Goal: Task Accomplishment & Management: Manage account settings

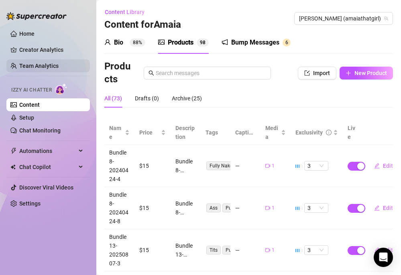
scroll to position [275, 0]
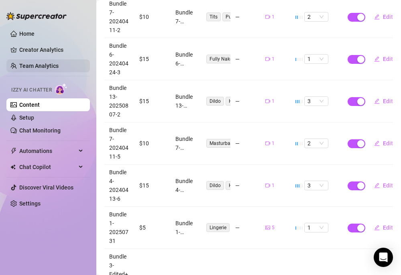
click at [49, 63] on link "Team Analytics" at bounding box center [38, 66] width 39 height 6
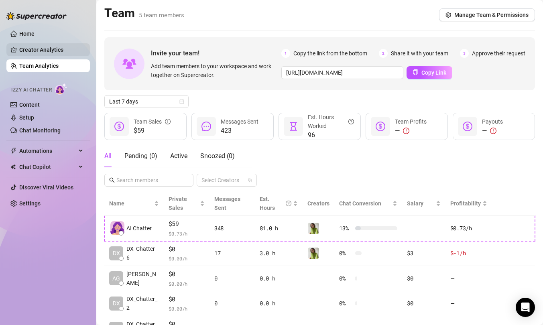
click at [66, 49] on link "Creator Analytics" at bounding box center [51, 49] width 64 height 13
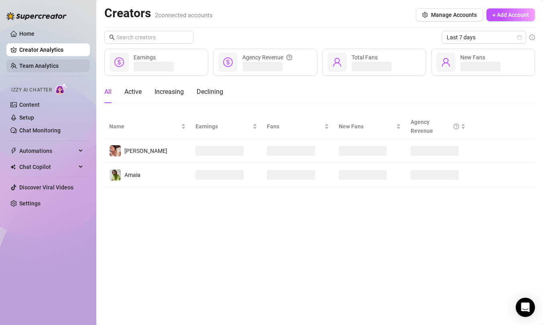
click at [58, 65] on link "Team Analytics" at bounding box center [38, 66] width 39 height 6
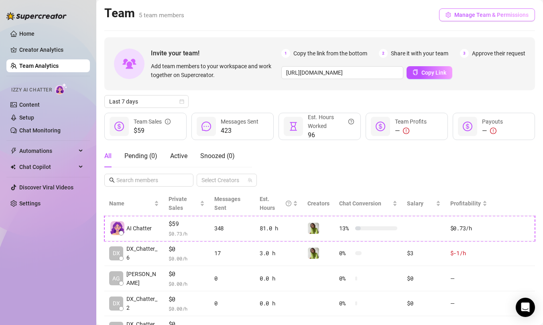
click at [400, 14] on span "Manage Team & Permissions" at bounding box center [491, 15] width 74 height 6
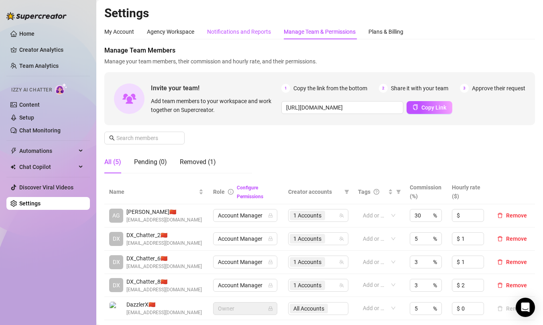
click at [249, 34] on div "Notifications and Reports" at bounding box center [239, 31] width 64 height 9
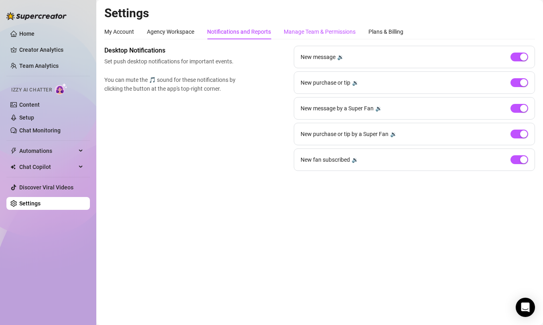
click at [310, 34] on div "Manage Team & Permissions" at bounding box center [320, 31] width 72 height 9
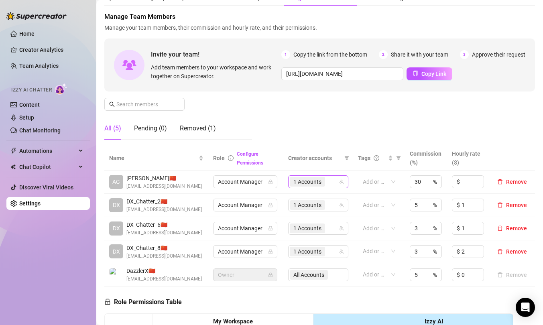
scroll to position [47, 0]
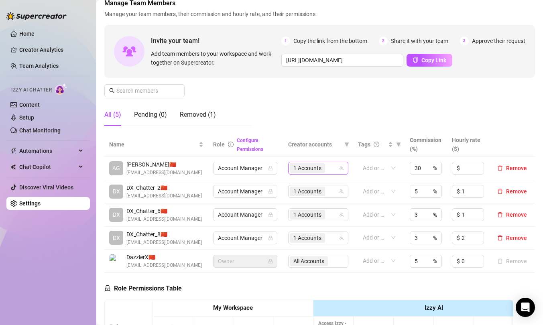
click at [329, 174] on div "1 Accounts" at bounding box center [314, 167] width 49 height 11
click at [307, 210] on span "Select tree node" at bounding box center [305, 211] width 6 height 6
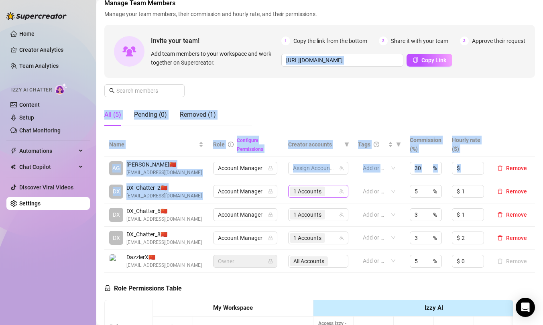
drag, startPoint x: 343, startPoint y: 115, endPoint x: 312, endPoint y: 197, distance: 87.3
click at [312, 197] on div "Manage Team Members Manage your team members, their commission and hourly rate,…" at bounding box center [319, 249] width 430 height 502
click at [315, 174] on div at bounding box center [314, 167] width 49 height 11
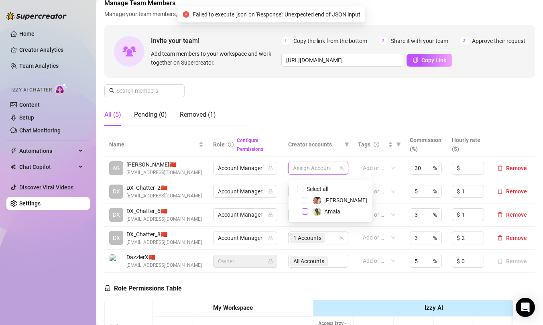
click at [307, 211] on span "Select tree node" at bounding box center [305, 211] width 6 height 6
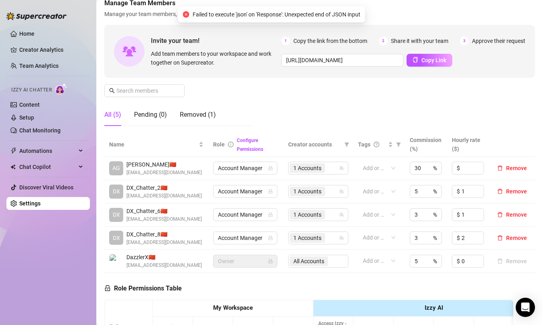
click at [343, 122] on div "Manage Team Members Manage your team members, their commission and hourly rate,…" at bounding box center [319, 65] width 430 height 134
click at [312, 196] on span "1 Accounts" at bounding box center [307, 191] width 28 height 9
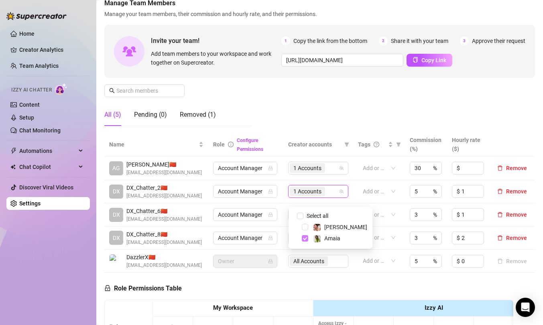
click at [302, 237] on span "Select tree node" at bounding box center [305, 238] width 6 height 6
click at [332, 124] on div "Manage Team Members Manage your team members, their commission and hourly rate,…" at bounding box center [319, 65] width 430 height 134
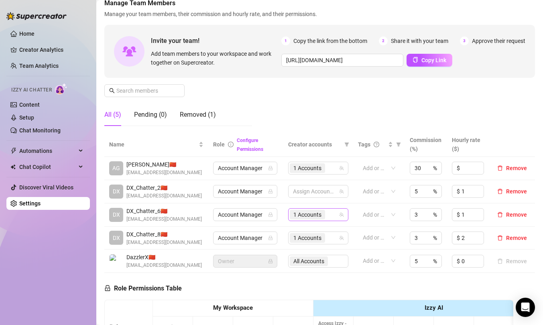
click at [304, 219] on span "1 Accounts" at bounding box center [307, 214] width 28 height 9
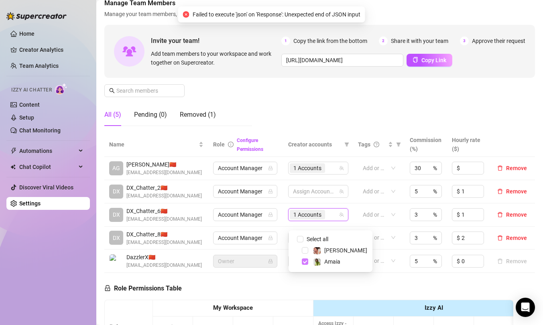
click at [304, 259] on span "Select tree node" at bounding box center [305, 261] width 6 height 6
click at [333, 109] on div "Manage Team Members Manage your team members, their commission and hourly rate,…" at bounding box center [319, 65] width 430 height 134
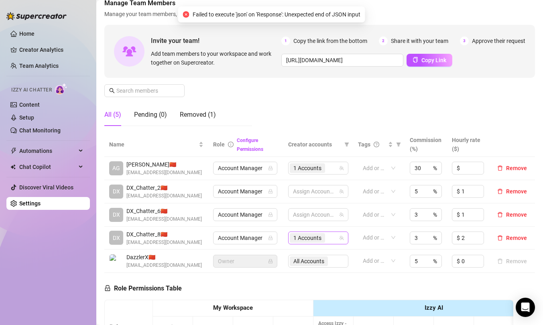
click at [300, 242] on span "1 Accounts" at bounding box center [307, 237] width 28 height 9
click at [303, 274] on span "Select tree node" at bounding box center [305, 285] width 6 height 6
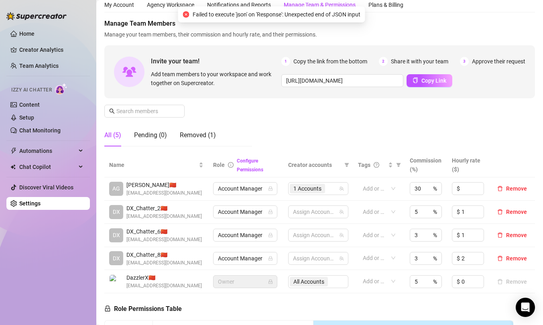
scroll to position [20, 0]
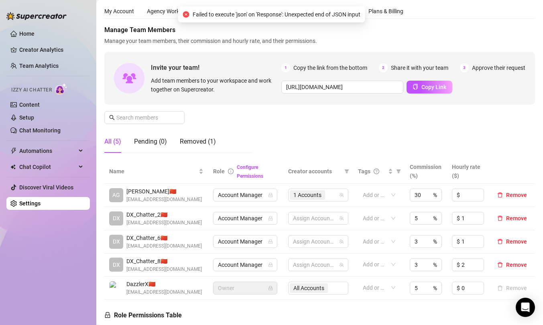
click at [373, 125] on div "Manage Team Members Manage your team members, their commission and hourly rate,…" at bounding box center [319, 92] width 430 height 134
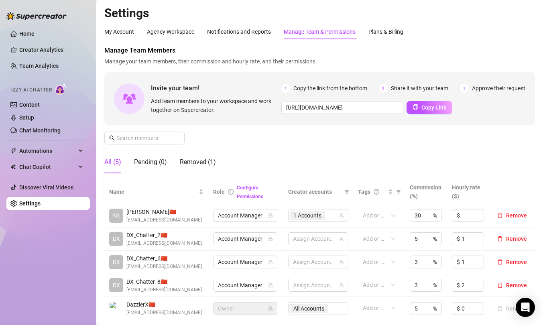
click at [364, 156] on div "Manage Team Members Manage your team members, their commission and hourly rate,…" at bounding box center [319, 113] width 430 height 134
click at [55, 47] on link "Creator Analytics" at bounding box center [51, 49] width 64 height 13
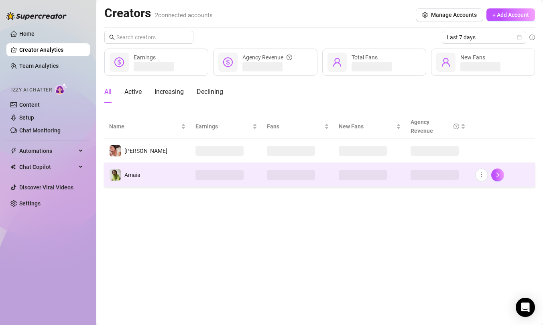
click at [137, 175] on span "Amaia" at bounding box center [132, 175] width 16 height 6
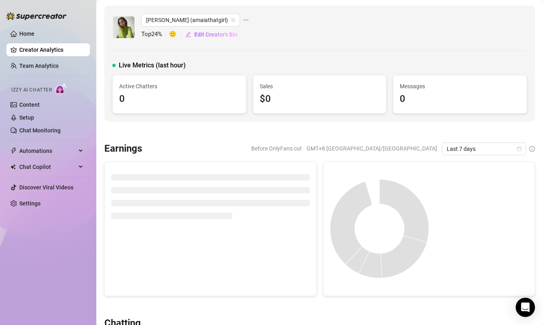
click at [316, 63] on div "Live Metrics (last hour)" at bounding box center [319, 66] width 414 height 10
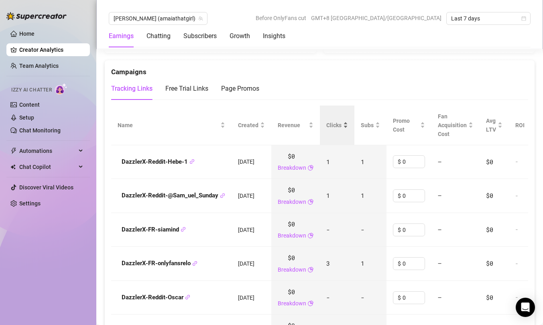
scroll to position [858, 0]
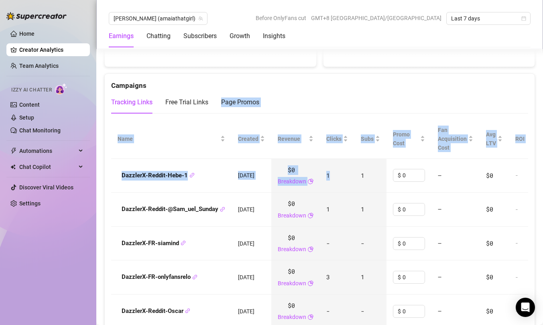
drag, startPoint x: 346, startPoint y: 184, endPoint x: 360, endPoint y: 95, distance: 89.7
click at [360, 95] on div "Campaigns Tracking Links Free Trial Links Page Promos Name Created Revenue Clic…" at bounding box center [319, 299] width 430 height 452
click at [360, 95] on div "Tracking Links Free Trial Links Page Promos" at bounding box center [319, 102] width 417 height 22
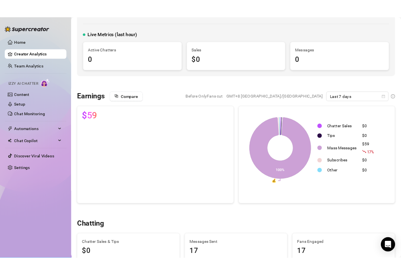
scroll to position [0, 0]
